Goal: Navigation & Orientation: Find specific page/section

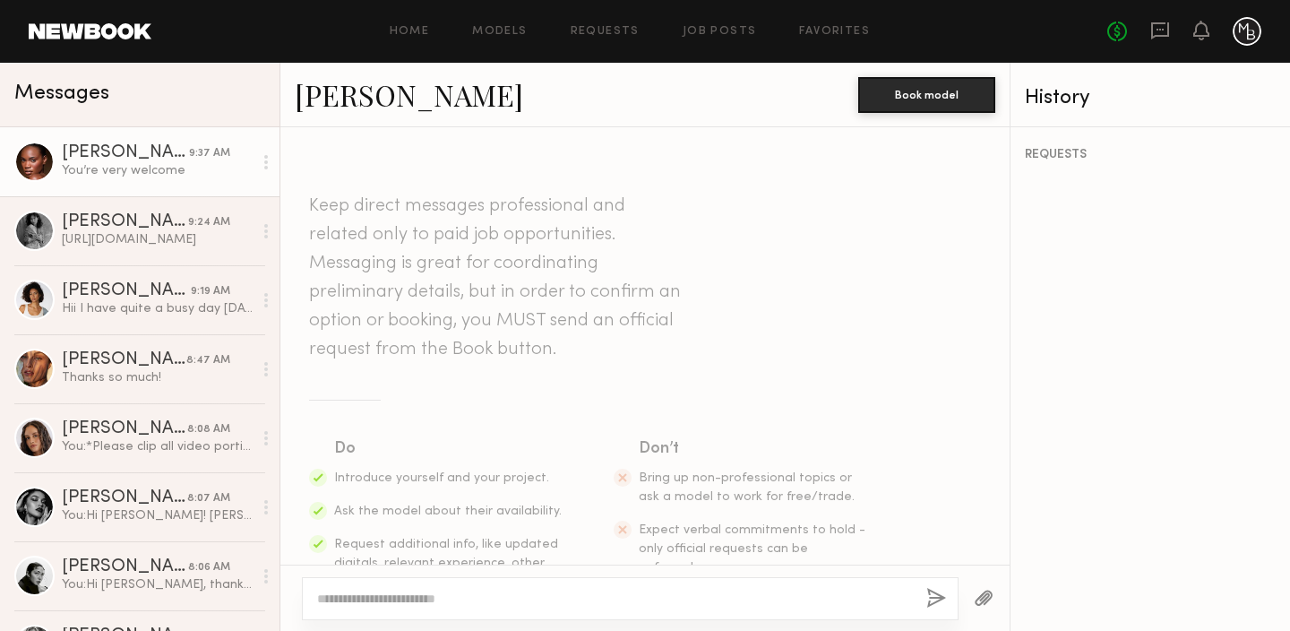
scroll to position [1996, 0]
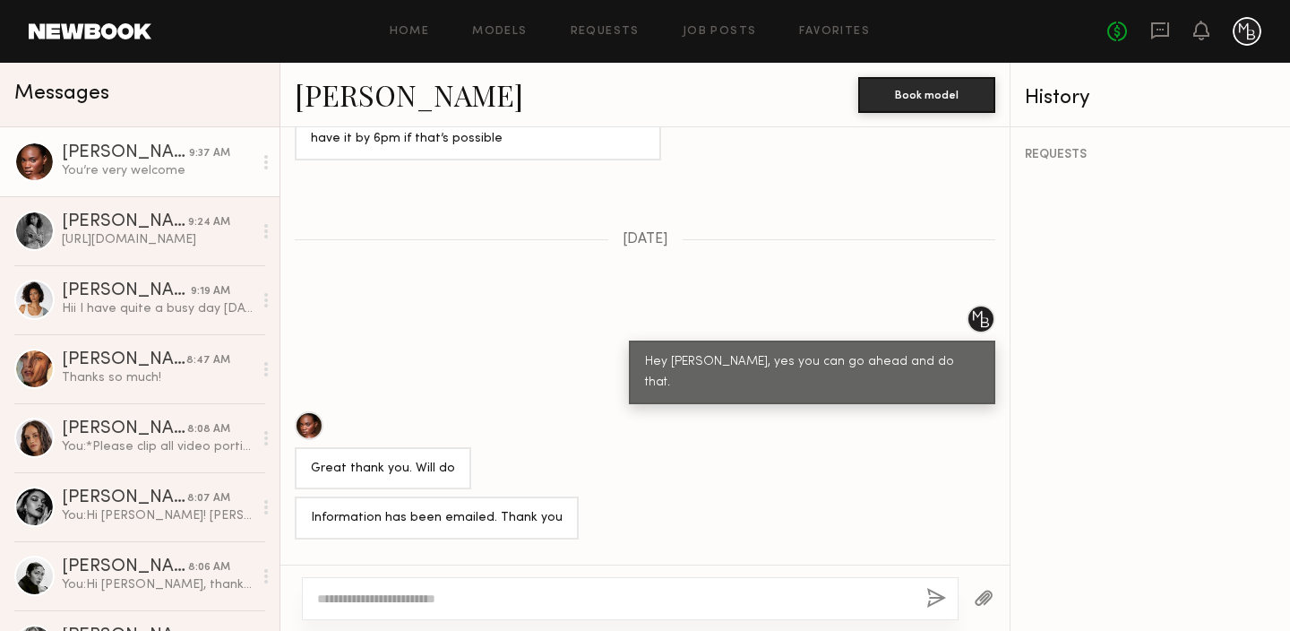
click at [33, 161] on div at bounding box center [34, 162] width 40 height 40
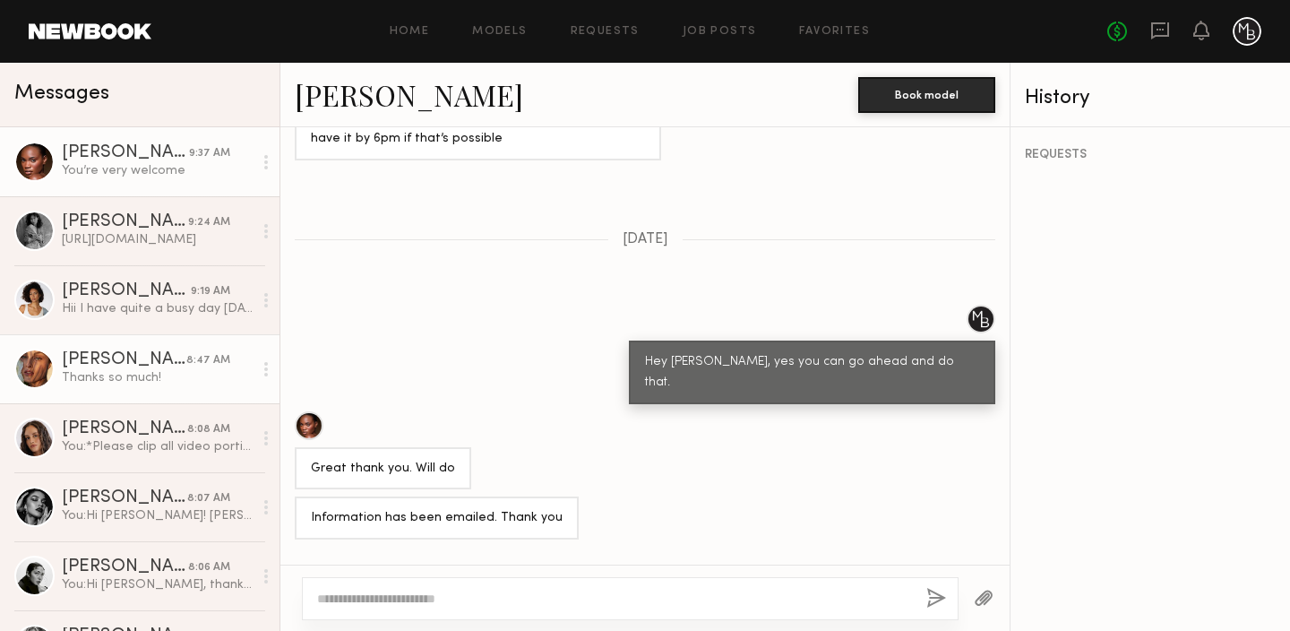
click at [93, 355] on div "[PERSON_NAME]" at bounding box center [124, 360] width 125 height 18
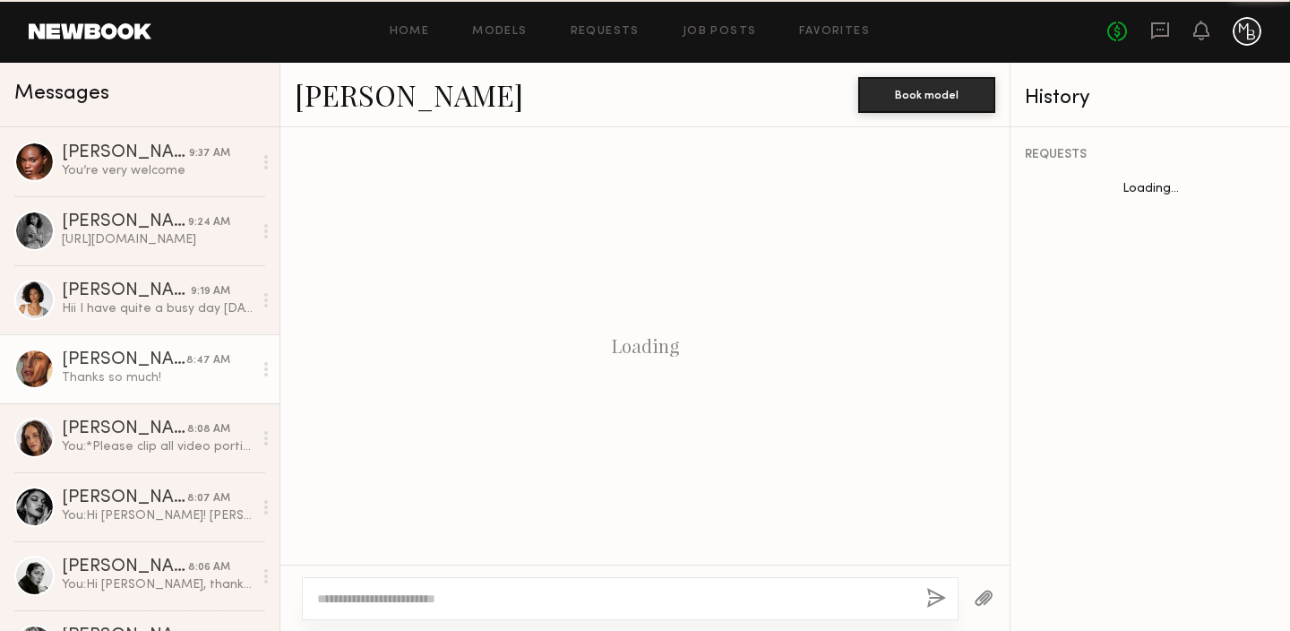
scroll to position [1687, 0]
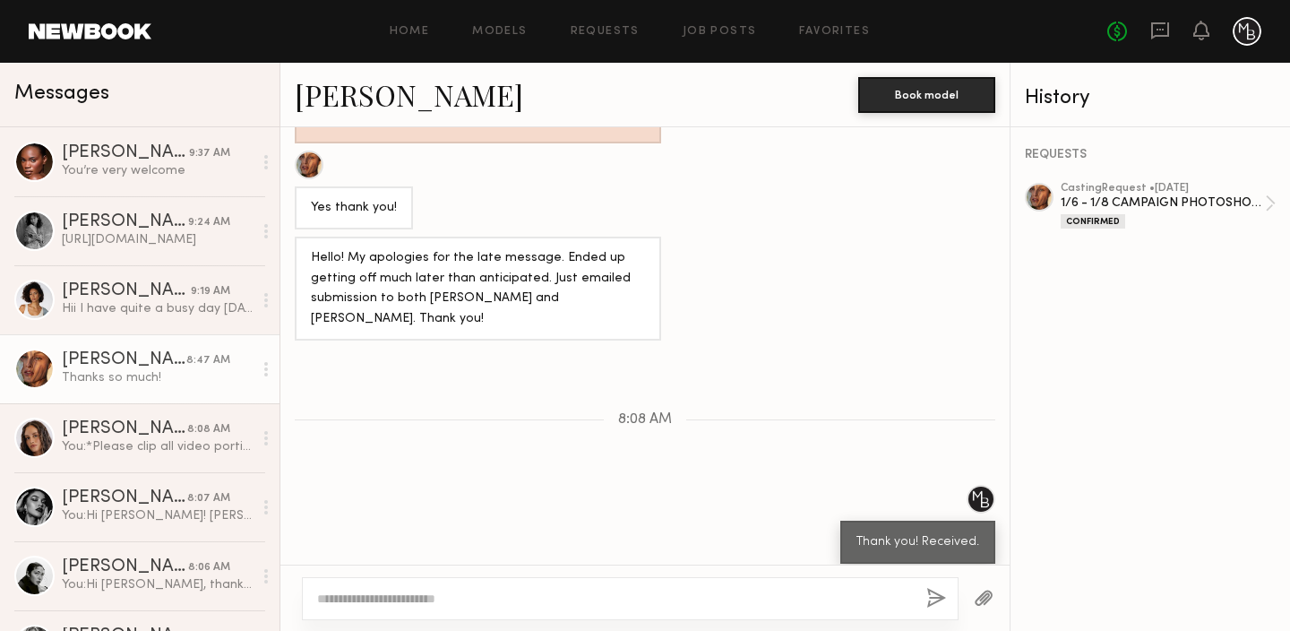
click at [355, 100] on link "[PERSON_NAME]" at bounding box center [409, 94] width 228 height 39
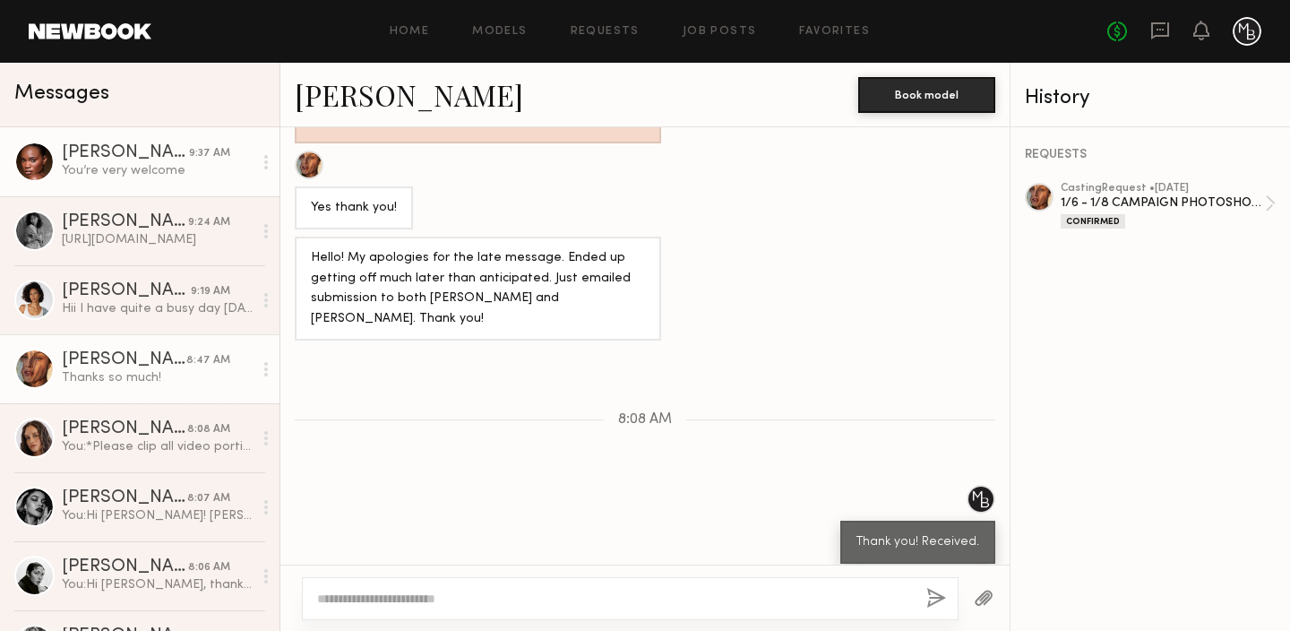
click at [45, 165] on div at bounding box center [34, 162] width 40 height 40
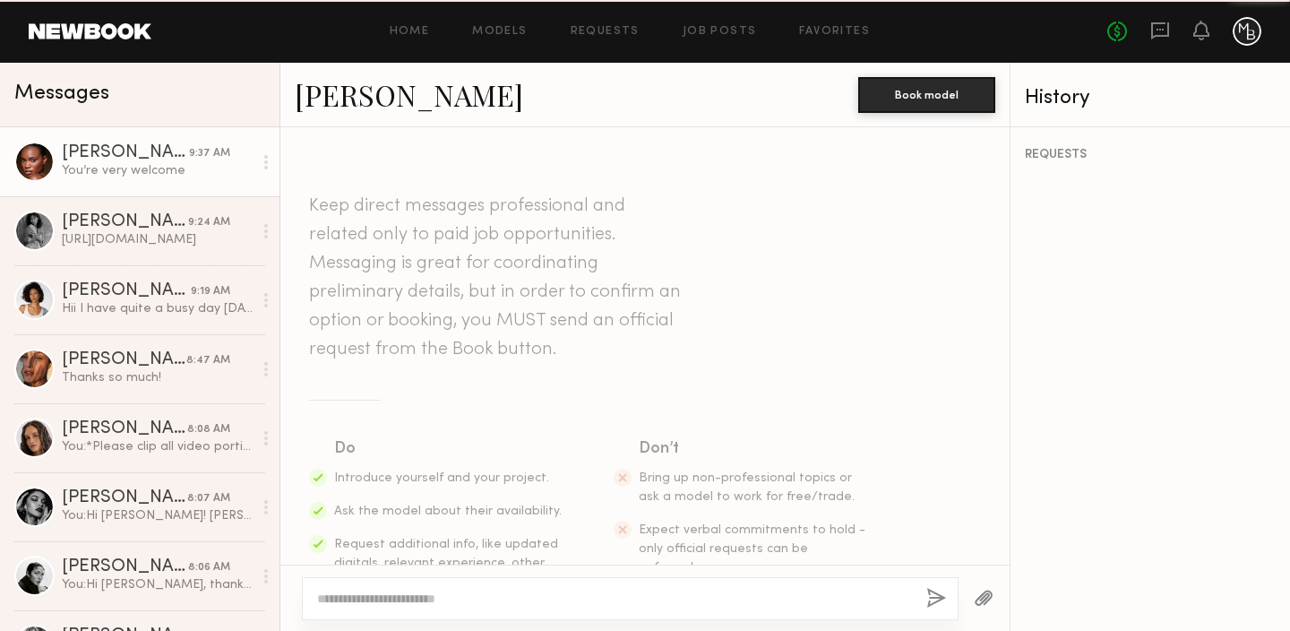
scroll to position [2160, 0]
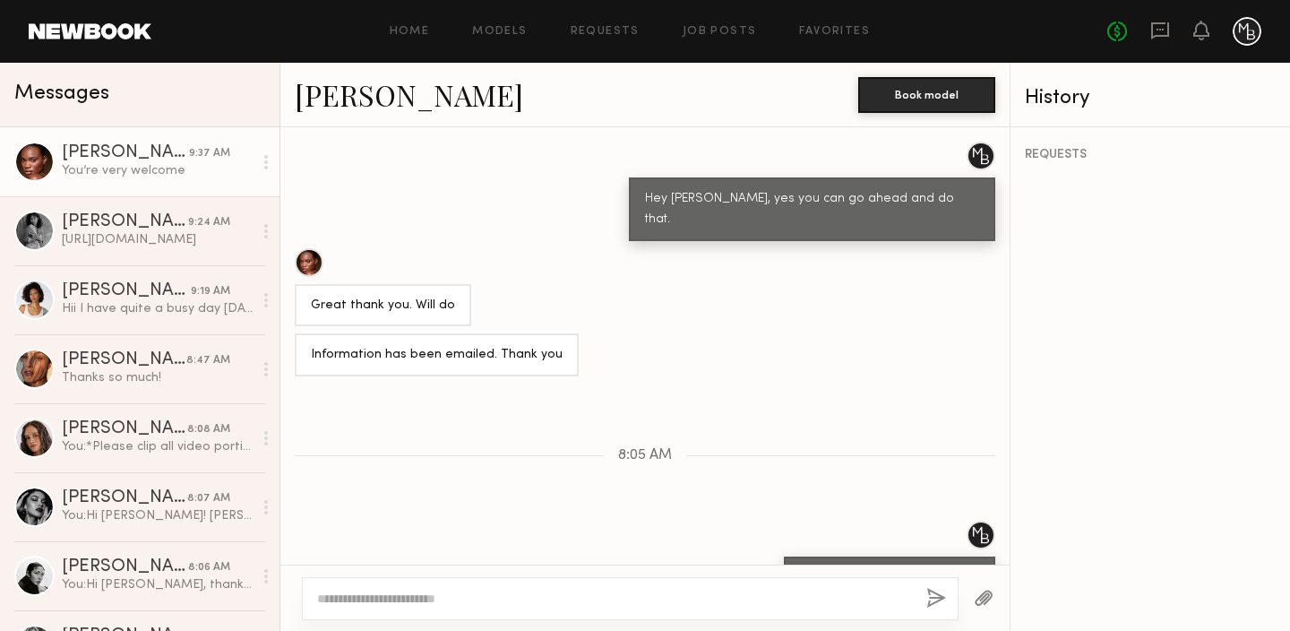
click at [356, 96] on link "[PERSON_NAME]" at bounding box center [409, 94] width 228 height 39
click at [327, 99] on link "[PERSON_NAME]" at bounding box center [409, 94] width 228 height 39
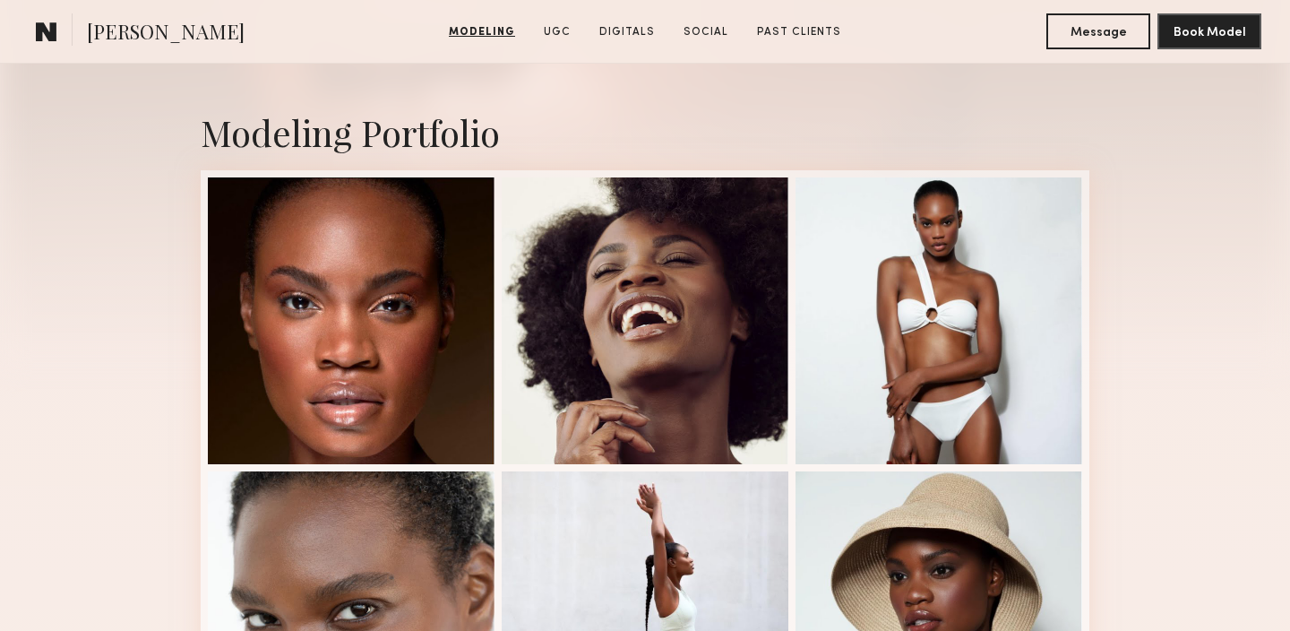
scroll to position [346, 0]
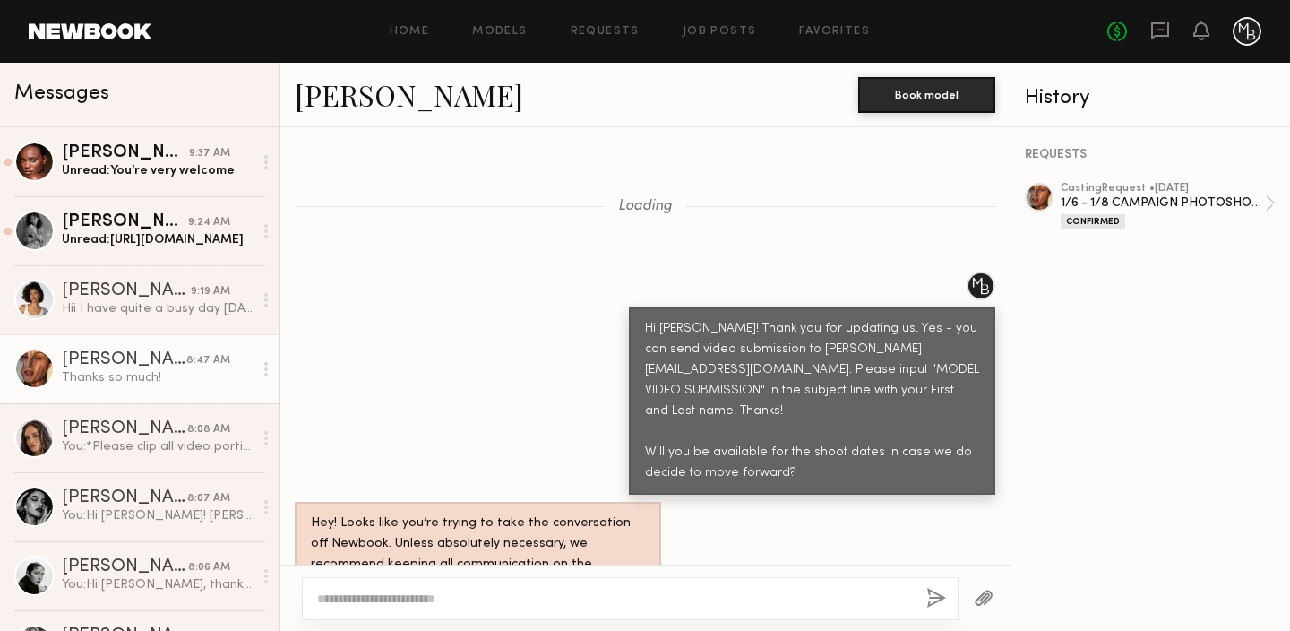
scroll to position [1315, 0]
